Goal: Information Seeking & Learning: Learn about a topic

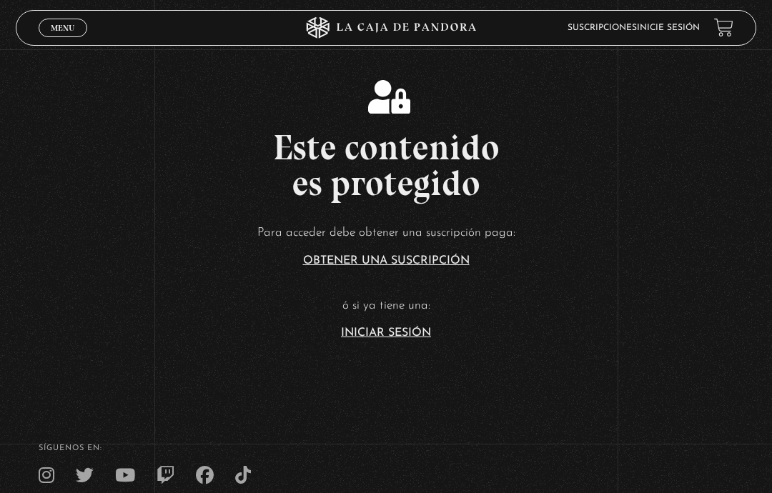
click at [389, 339] on link "Iniciar Sesión" at bounding box center [386, 332] width 90 height 11
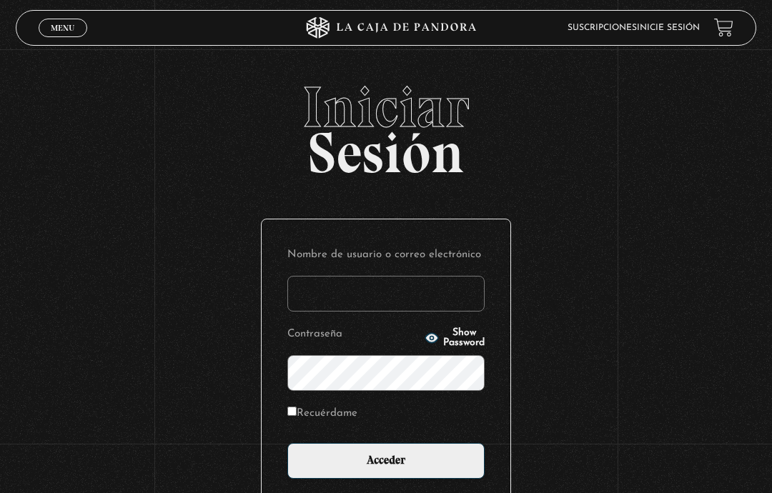
type input "[EMAIL_ADDRESS][DOMAIN_NAME]"
click at [459, 464] on input "Acceder" at bounding box center [385, 461] width 197 height 36
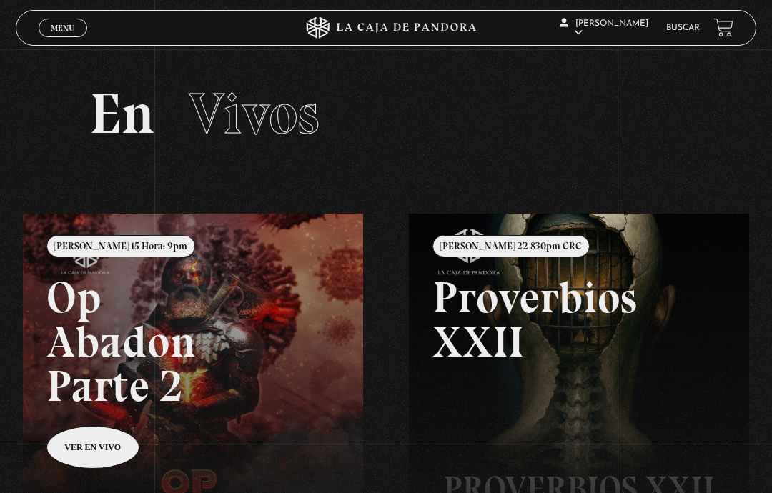
click at [687, 32] on link "Buscar" at bounding box center [683, 28] width 34 height 9
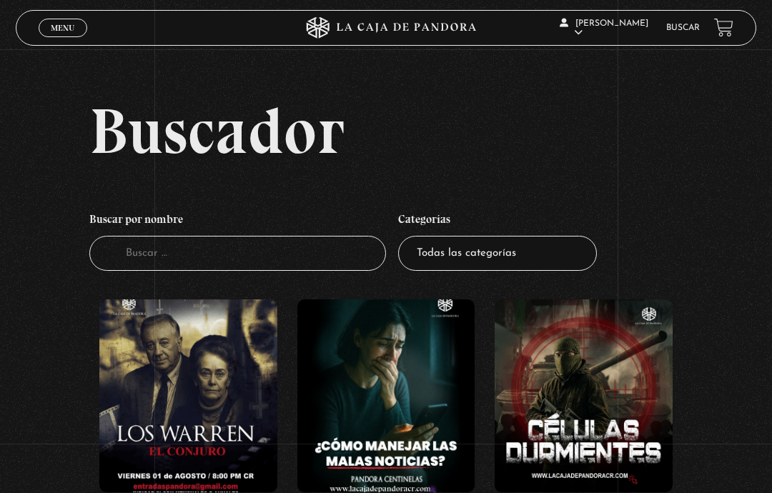
click at [324, 266] on input "Buscador" at bounding box center [237, 253] width 297 height 35
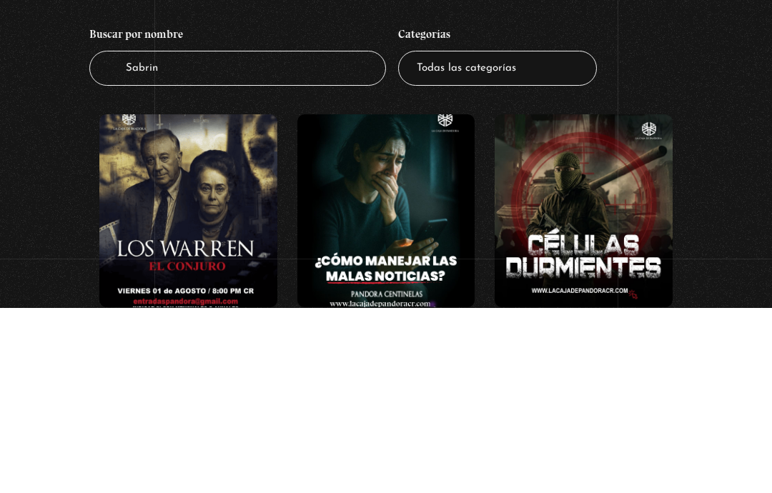
type input "Sabrina"
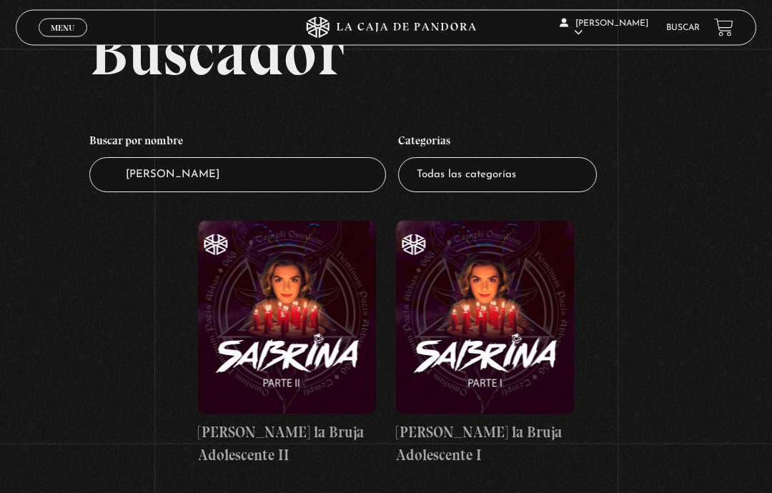
scroll to position [79, 0]
click at [505, 342] on figure at bounding box center [485, 317] width 178 height 193
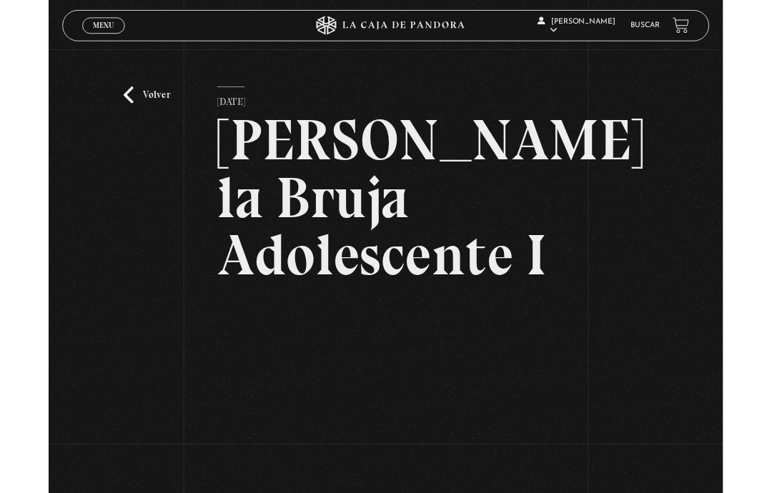
scroll to position [145, 0]
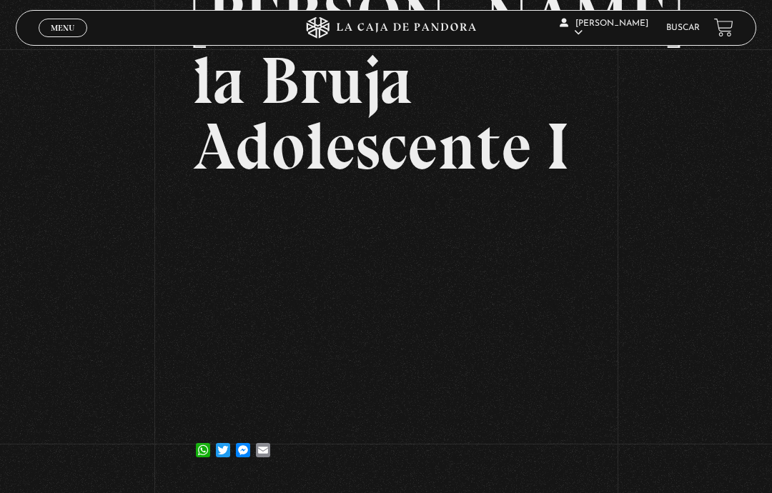
click at [685, 25] on link "Buscar" at bounding box center [683, 28] width 34 height 9
click at [686, 28] on link "Buscar" at bounding box center [683, 28] width 34 height 9
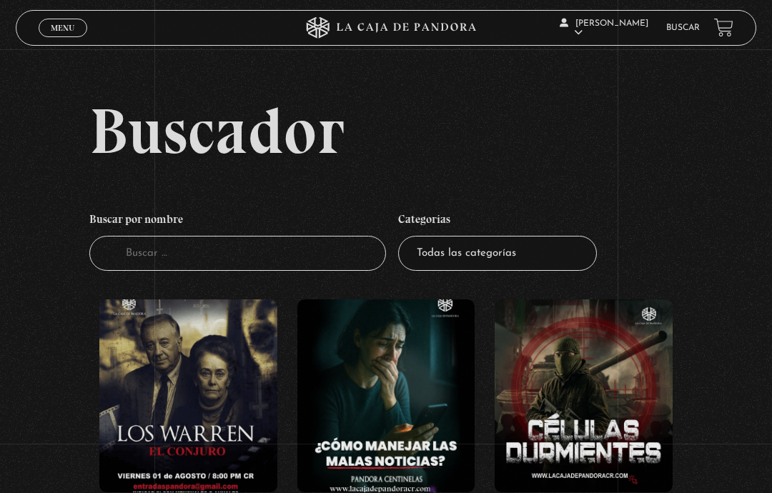
click at [166, 265] on input "Buscador" at bounding box center [237, 253] width 297 height 35
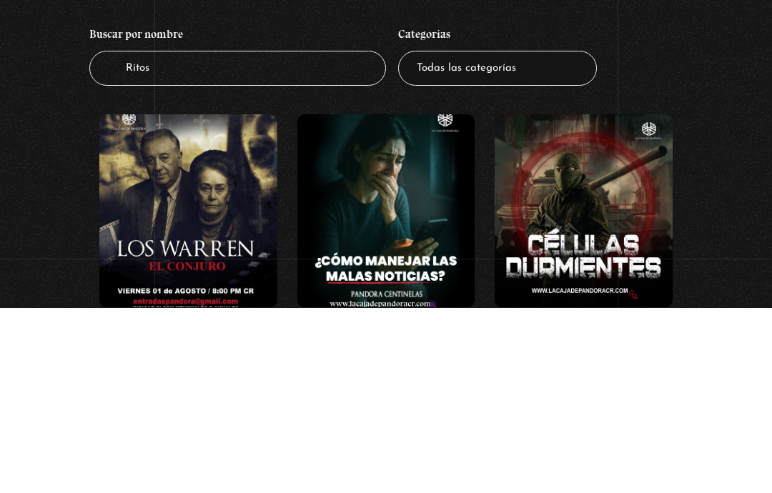
type input "Ritos"
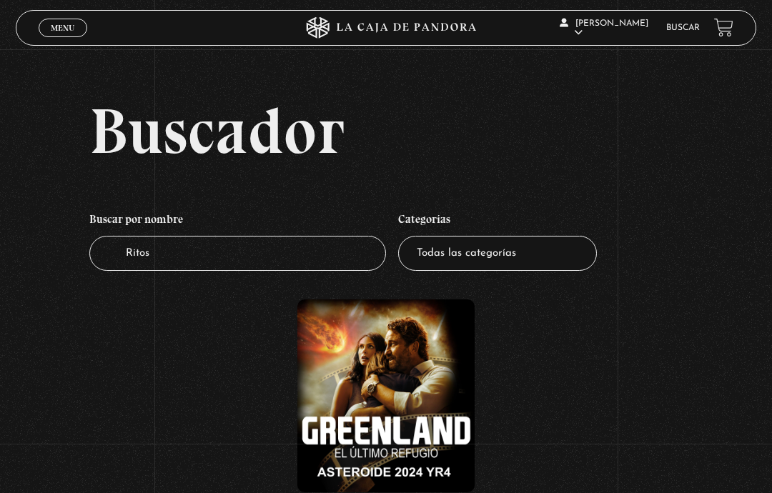
click at [229, 265] on input "Ritos" at bounding box center [237, 253] width 297 height 35
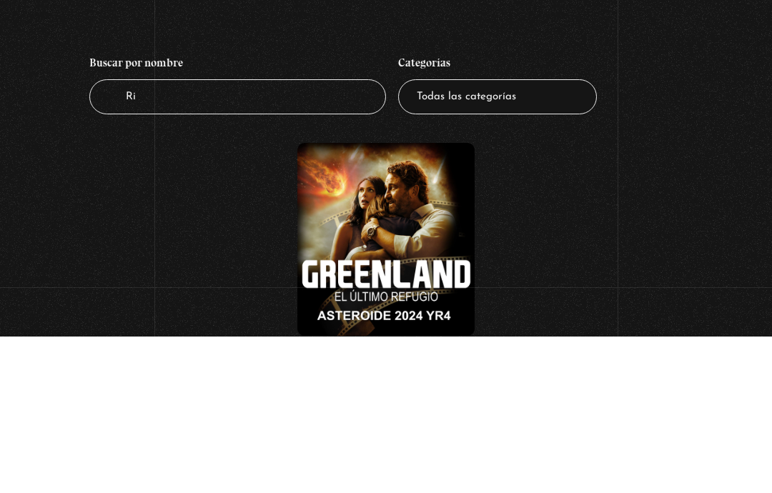
type input "R"
type input "Musica"
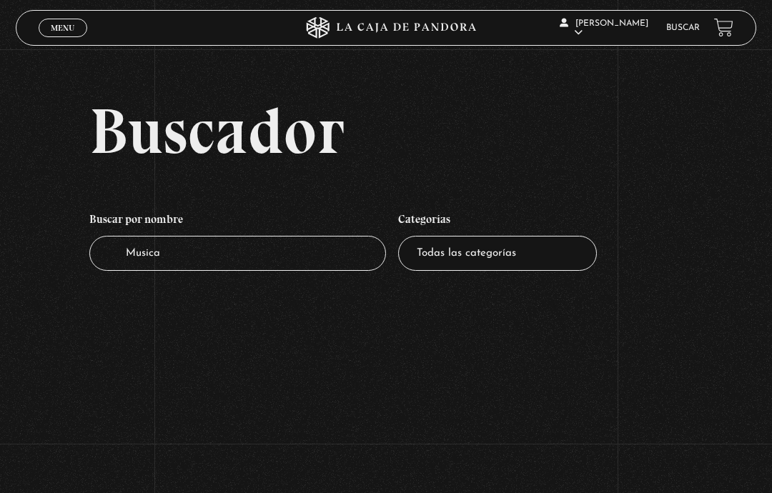
click at [192, 271] on input "Musica" at bounding box center [237, 253] width 297 height 35
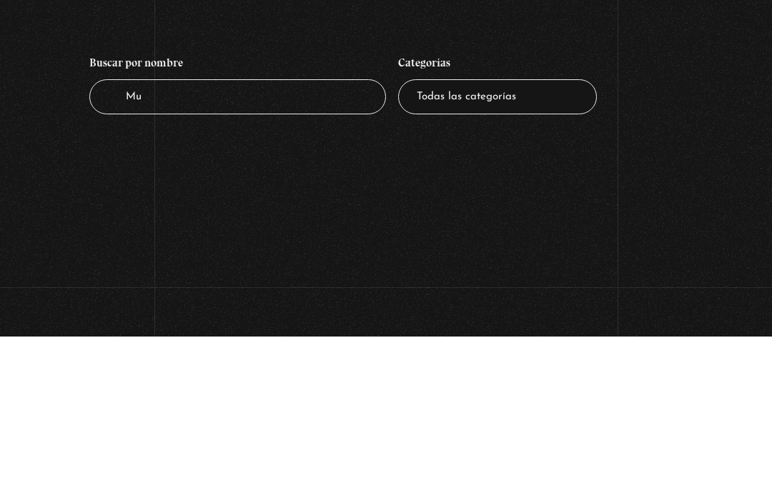
type input "M"
type input "Pactos"
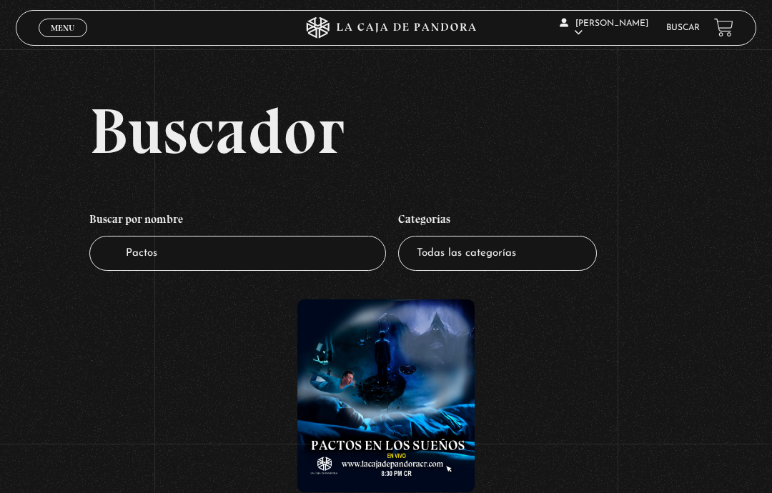
click at [681, 30] on link "Buscar" at bounding box center [683, 28] width 34 height 9
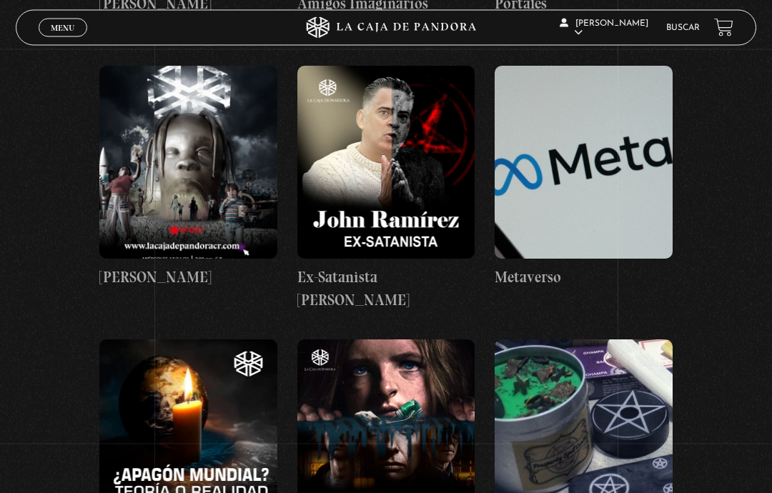
scroll to position [24366, 0]
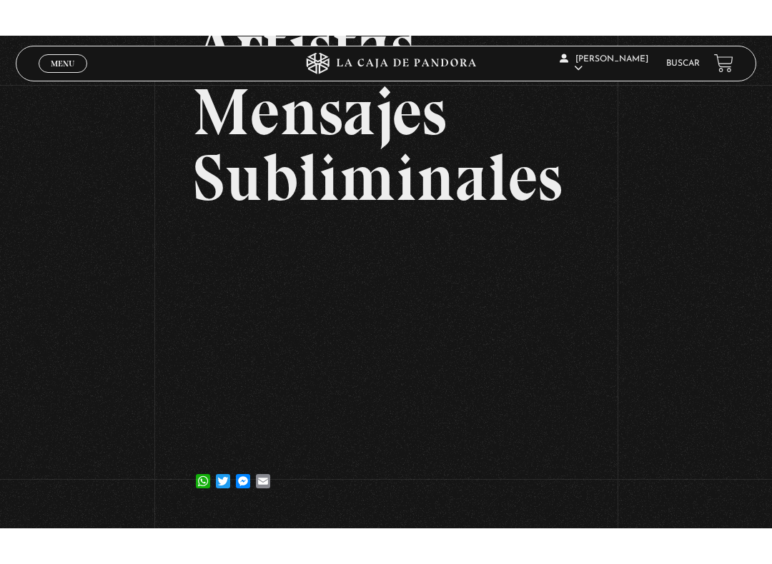
scroll to position [14, 0]
